Goal: Transaction & Acquisition: Purchase product/service

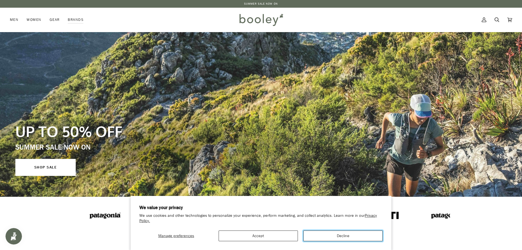
drag, startPoint x: 338, startPoint y: 236, endPoint x: 330, endPoint y: 230, distance: 9.7
click at [338, 236] on button "Decline" at bounding box center [342, 235] width 79 height 11
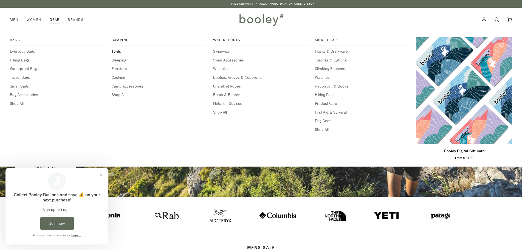
click at [116, 51] on span "Tents" at bounding box center [160, 52] width 96 height 6
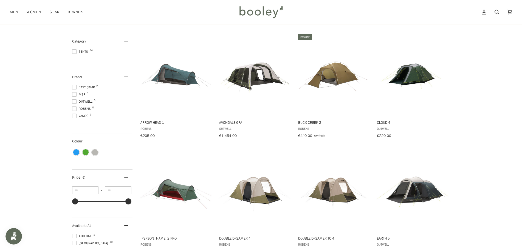
scroll to position [82, 0]
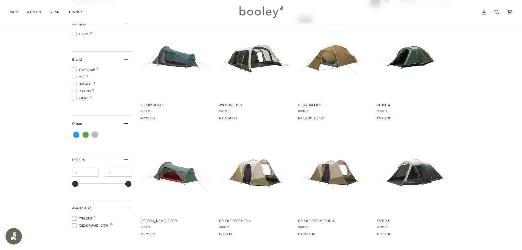
drag, startPoint x: 122, startPoint y: 171, endPoint x: 93, endPoint y: 171, distance: 28.8
click at [93, 171] on div "*** – **** €100 €1.9k €100 €550 €1.0k €1.5k €1.9k" at bounding box center [102, 179] width 60 height 21
type input "*"
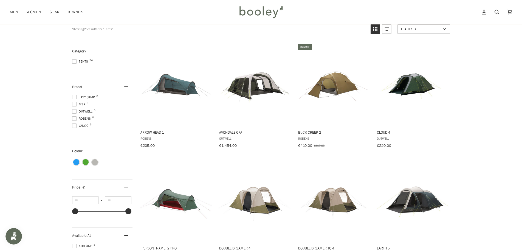
scroll to position [0, 0]
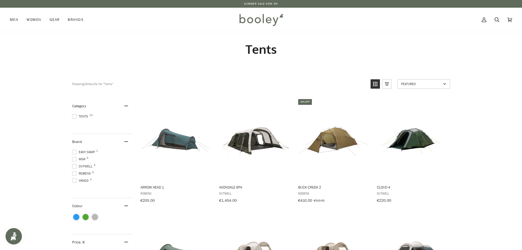
type input "***"
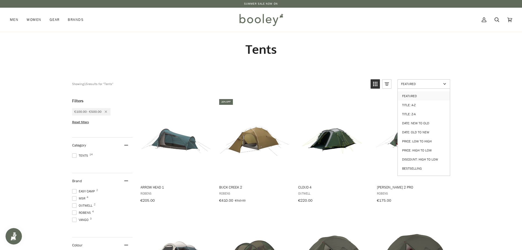
click at [445, 83] on link "Featured" at bounding box center [423, 83] width 53 height 9
click at [422, 147] on link "Price: High to Low" at bounding box center [424, 150] width 52 height 9
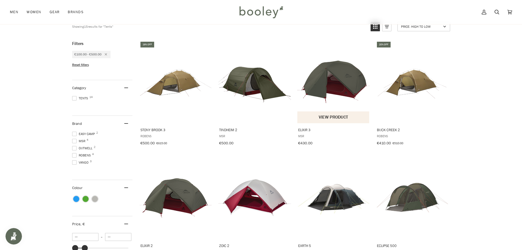
scroll to position [55, 0]
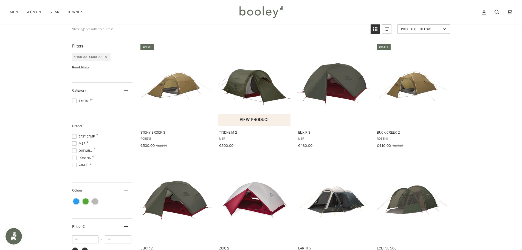
click at [250, 85] on img "Tindheim 2" at bounding box center [254, 84] width 73 height 73
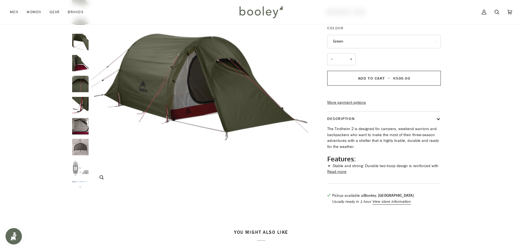
scroll to position [82, 0]
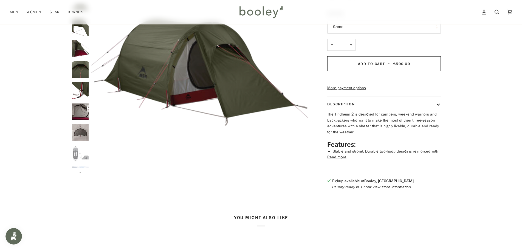
click at [74, 155] on img "Tindheim 2" at bounding box center [80, 153] width 16 height 16
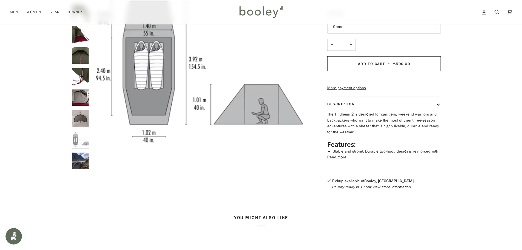
scroll to position [14, 0]
